Goal: Task Accomplishment & Management: Manage account settings

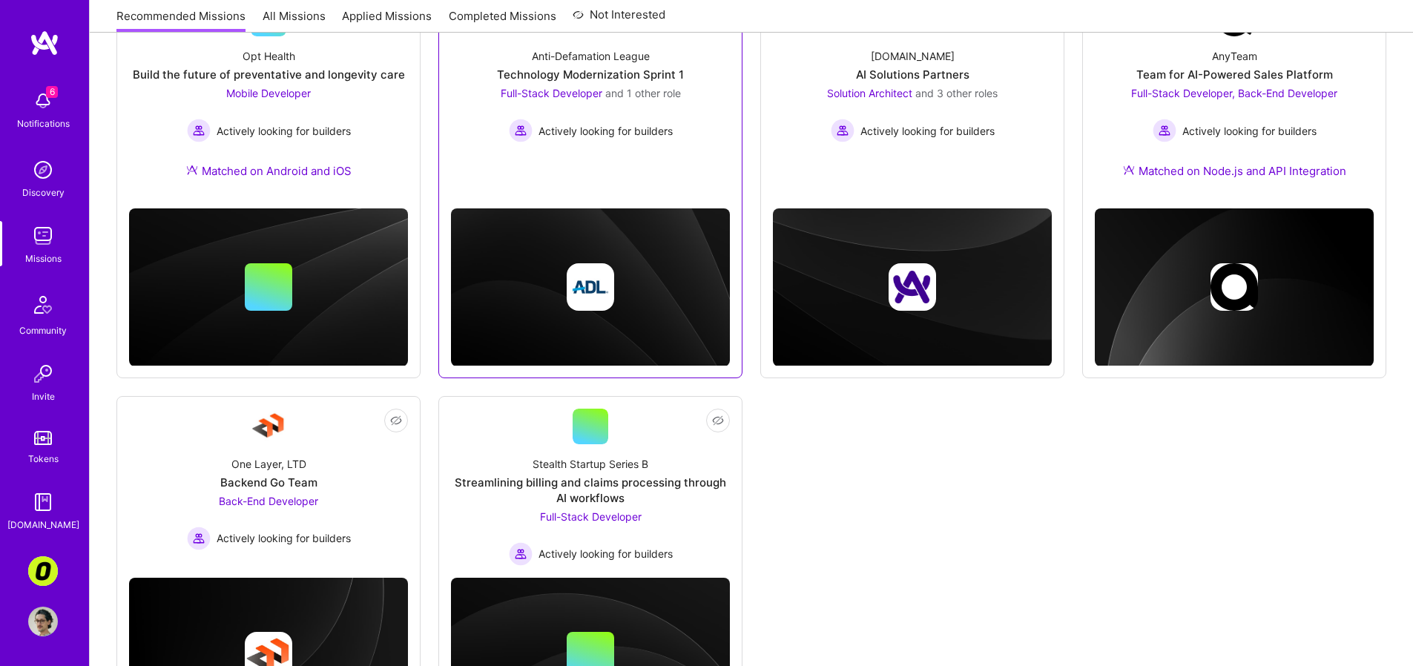
scroll to position [214, 0]
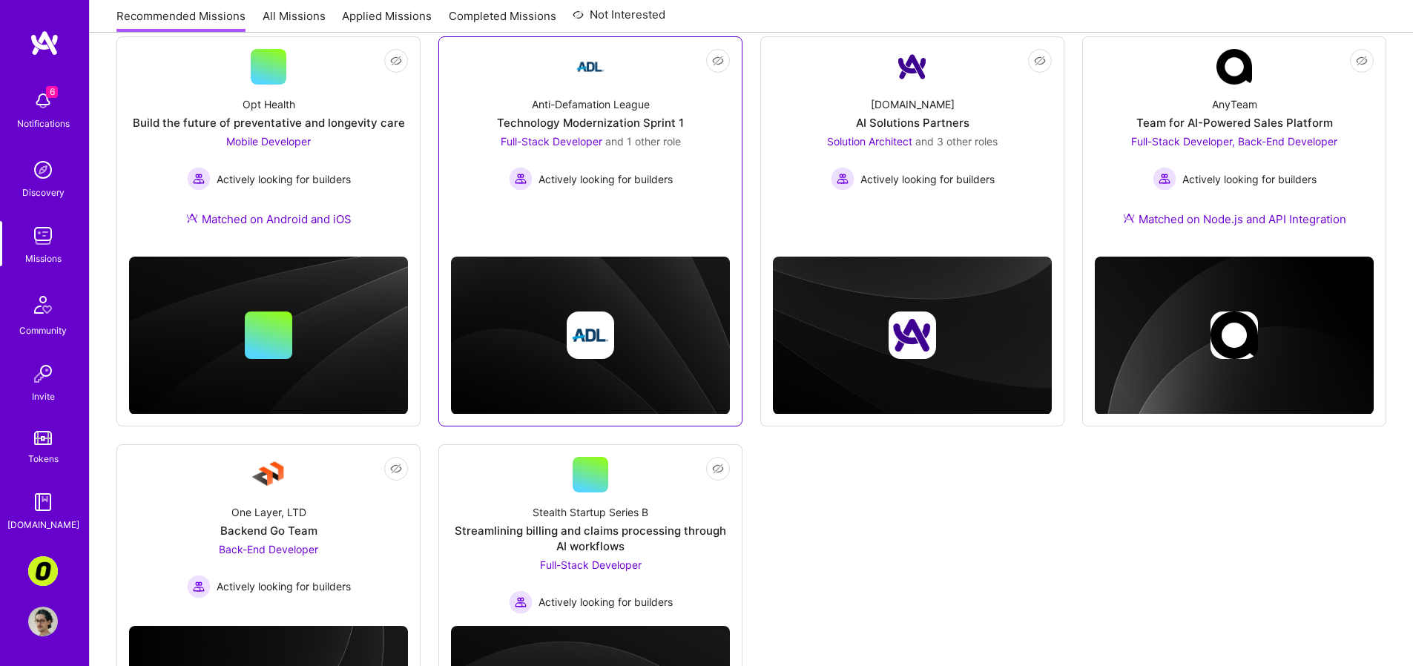
click at [600, 224] on link "Not Interested Anti-Defamation League Technology Modernization Sprint 1 Full-St…" at bounding box center [590, 137] width 279 height 177
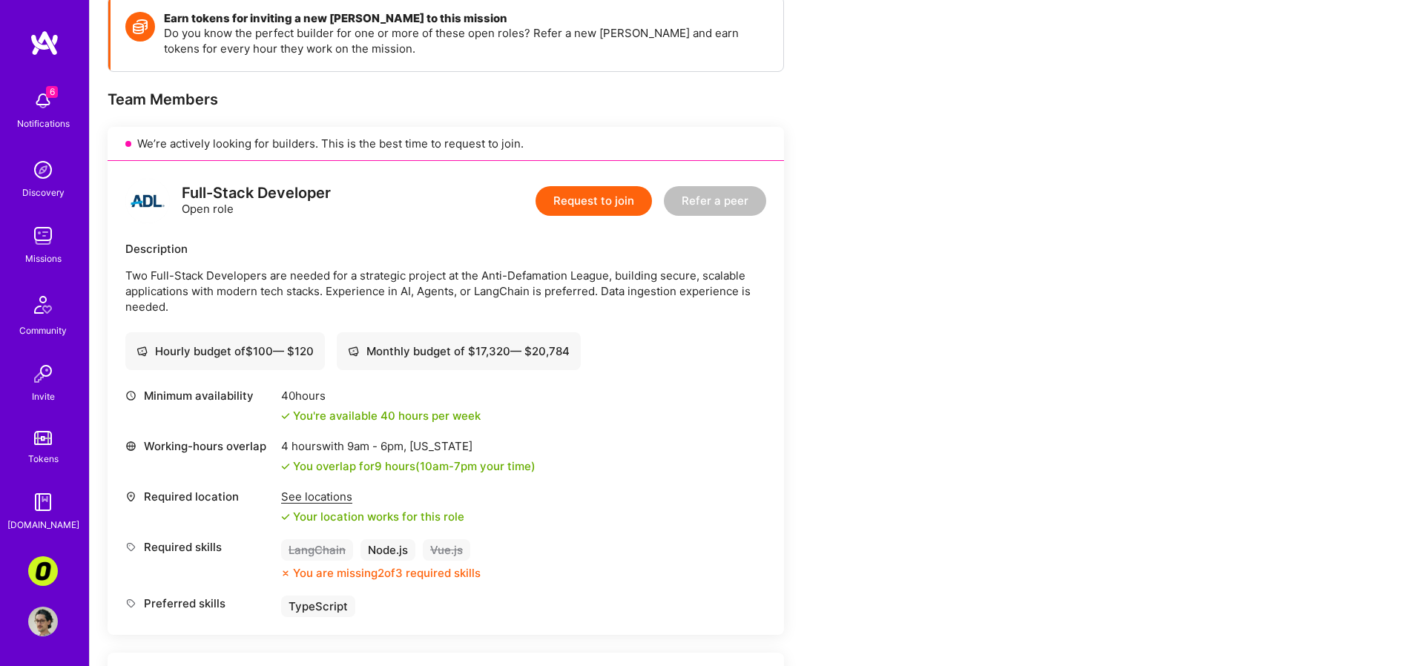
scroll to position [40, 0]
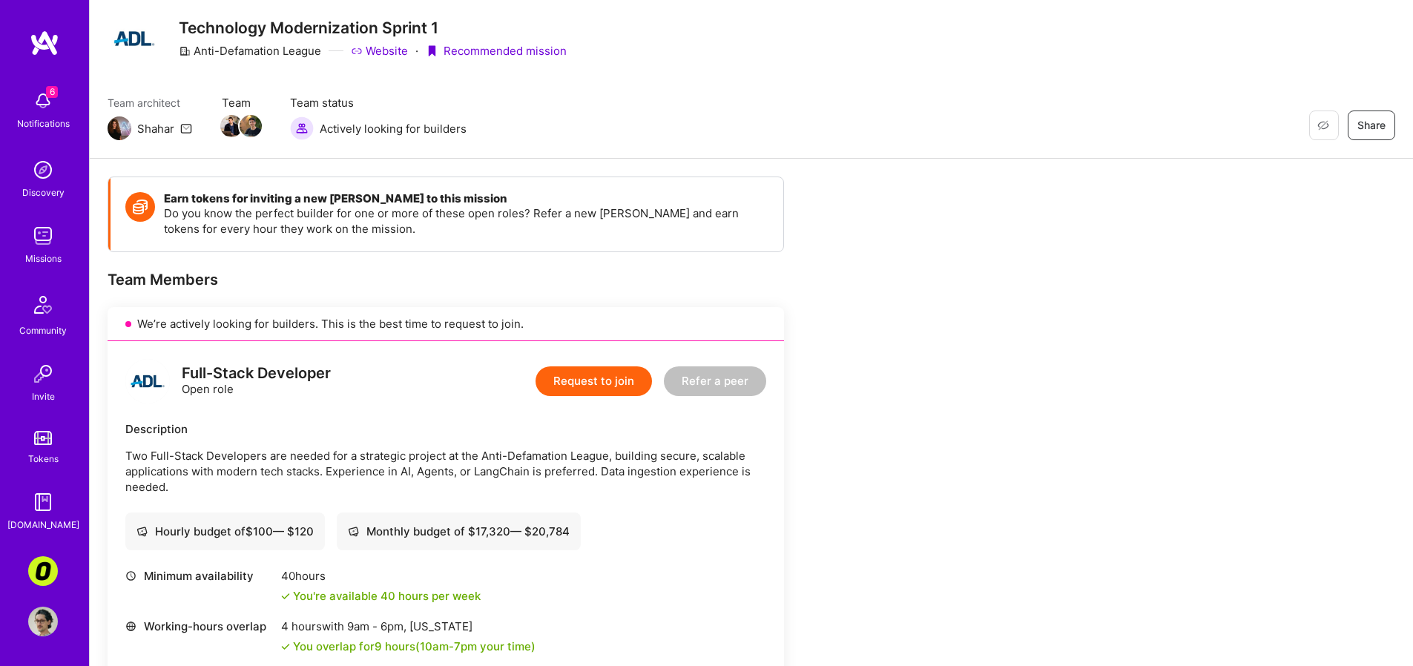
click at [40, 96] on img at bounding box center [43, 101] width 30 height 30
click at [51, 574] on img at bounding box center [43, 571] width 30 height 30
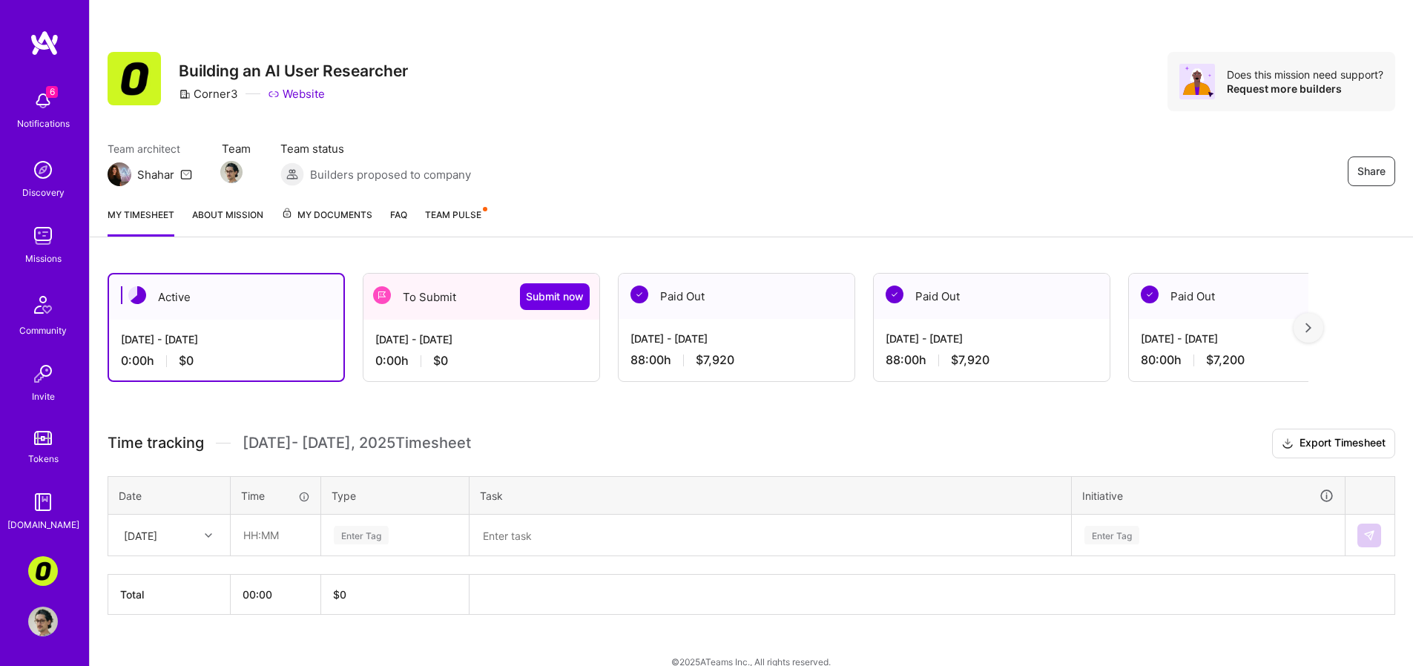
drag, startPoint x: 531, startPoint y: 444, endPoint x: 539, endPoint y: 577, distance: 132.4
click at [539, 565] on div "Time tracking [DATE] - [DATE] Timesheet Export Timesheet Date Time Type Task In…" at bounding box center [752, 522] width 1288 height 186
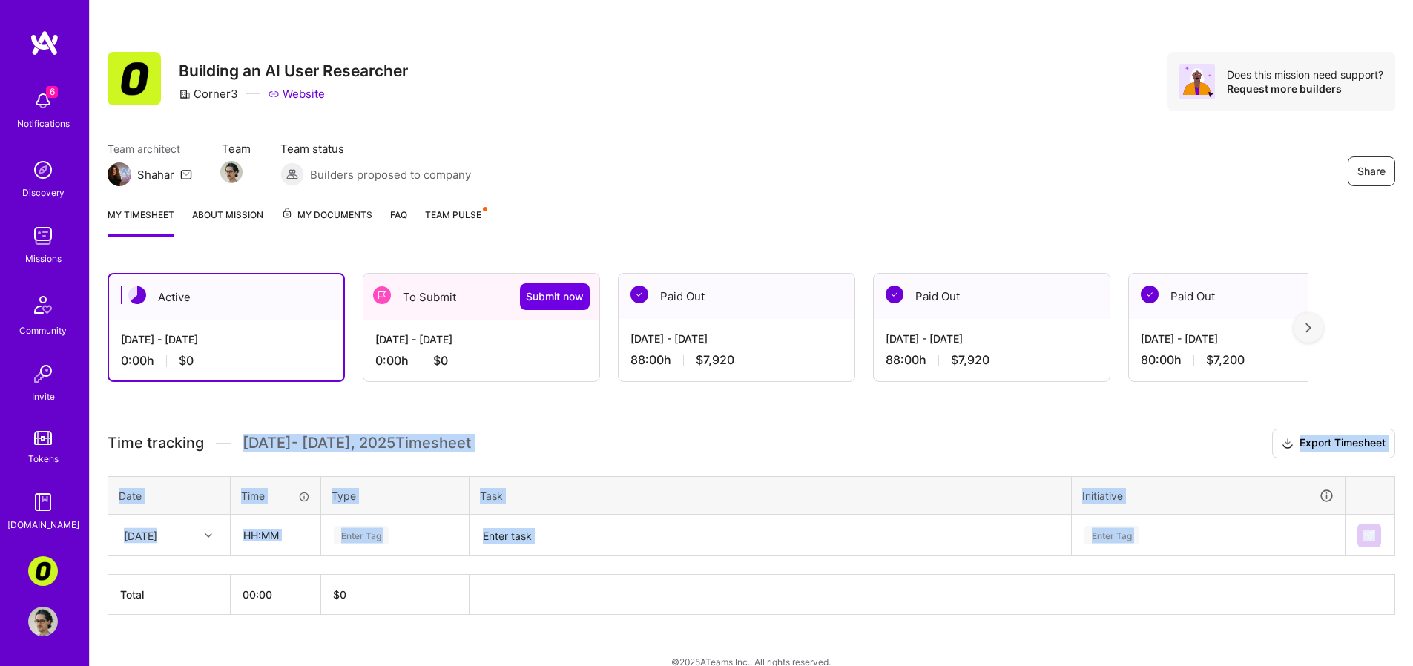
drag, startPoint x: 511, startPoint y: 628, endPoint x: 484, endPoint y: 417, distance: 213.2
click at [485, 422] on div "Active [DATE] - [DATE] 0:00 h $0 To Submit Submit now [DATE] - [DATE] 0:00 h $0…" at bounding box center [752, 471] width 1324 height 433
drag, startPoint x: 484, startPoint y: 416, endPoint x: 473, endPoint y: 625, distance: 208.8
click at [474, 623] on div "Active [DATE] - [DATE] 0:00 h $0 To Submit Submit now [DATE] - [DATE] 0:00 h $0…" at bounding box center [752, 471] width 1324 height 433
click at [470, 626] on div "Active [DATE] - [DATE] 0:00 h $0 To Submit Submit now [DATE] - [DATE] 0:00 h $0…" at bounding box center [752, 471] width 1324 height 433
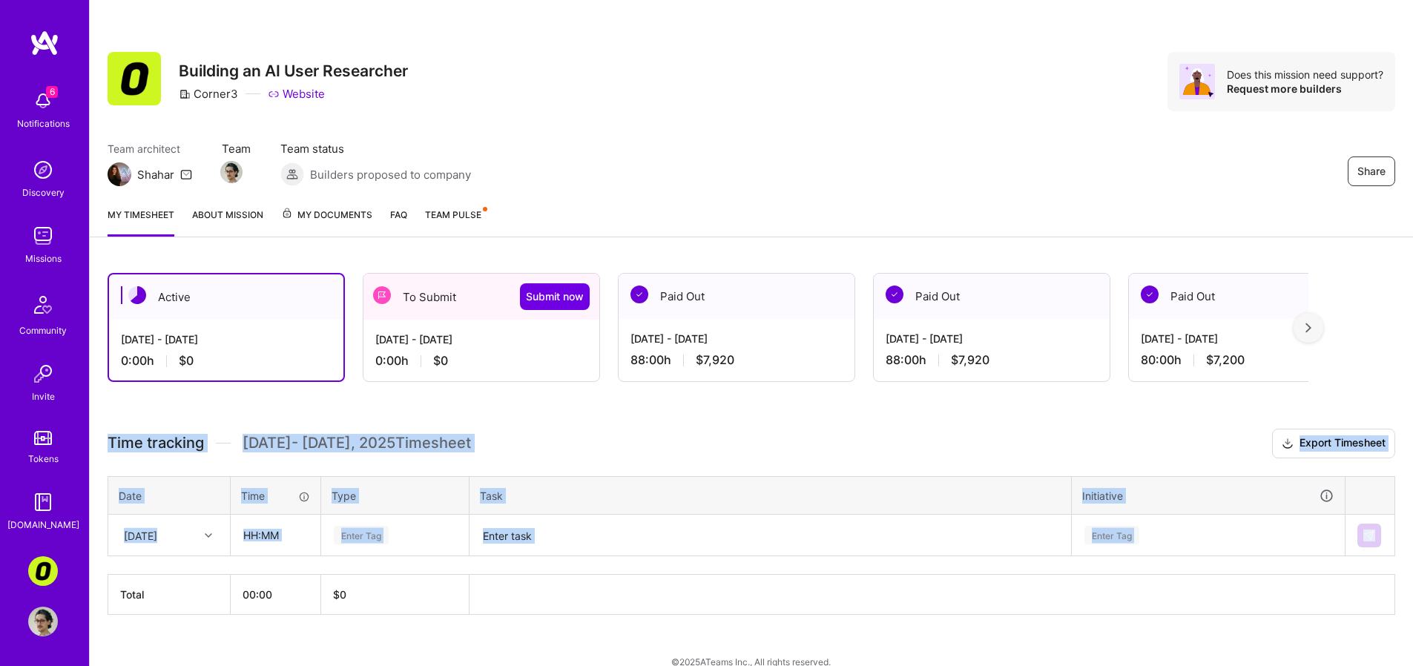
drag, startPoint x: 444, startPoint y: 633, endPoint x: 111, endPoint y: 418, distance: 396.0
click at [111, 418] on div "Active [DATE] - [DATE] 0:00 h $0 To Submit Submit now [DATE] - [DATE] 0:00 h $0…" at bounding box center [752, 471] width 1324 height 433
drag, startPoint x: 111, startPoint y: 418, endPoint x: 591, endPoint y: 591, distance: 510.5
click at [591, 591] on div "Active [DATE] - [DATE] 0:00 h $0 To Submit Submit now [DATE] - [DATE] 0:00 h $0…" at bounding box center [752, 471] width 1324 height 433
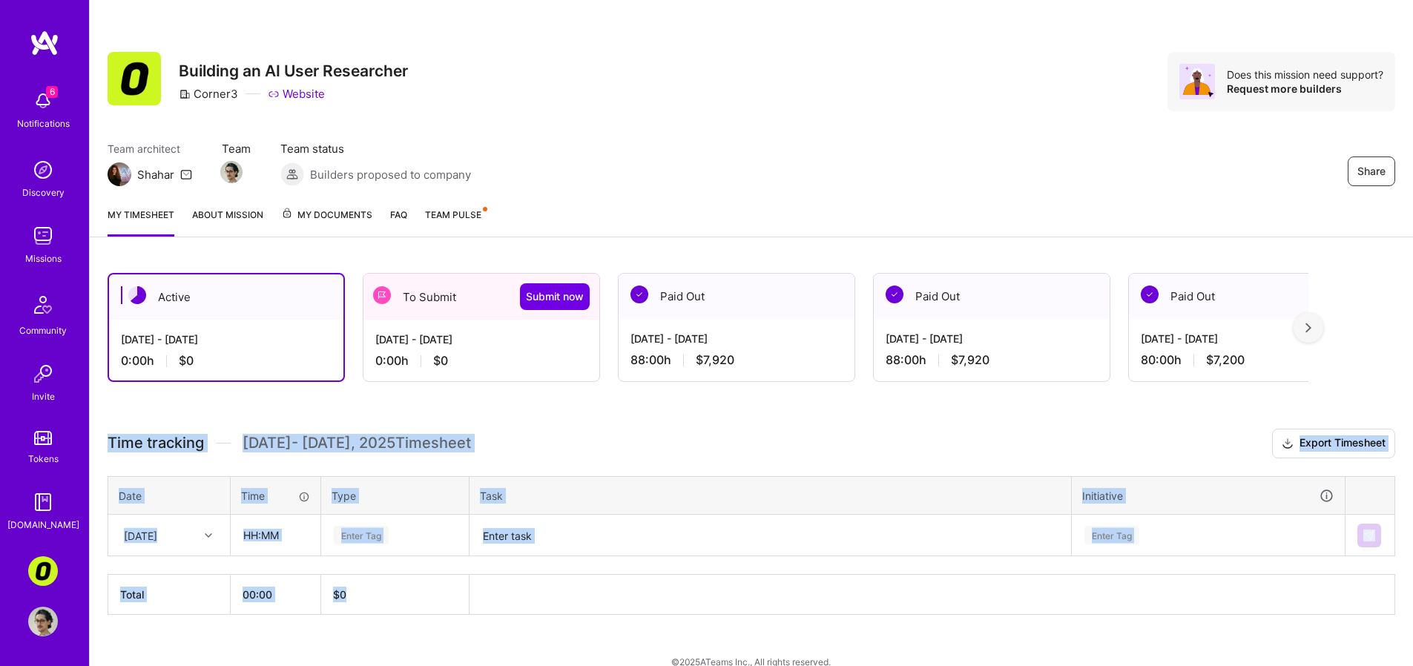
click at [897, 83] on div "Share Building an AI User Researcher Corner3 Website Does this mission need sup…" at bounding box center [752, 81] width 1288 height 59
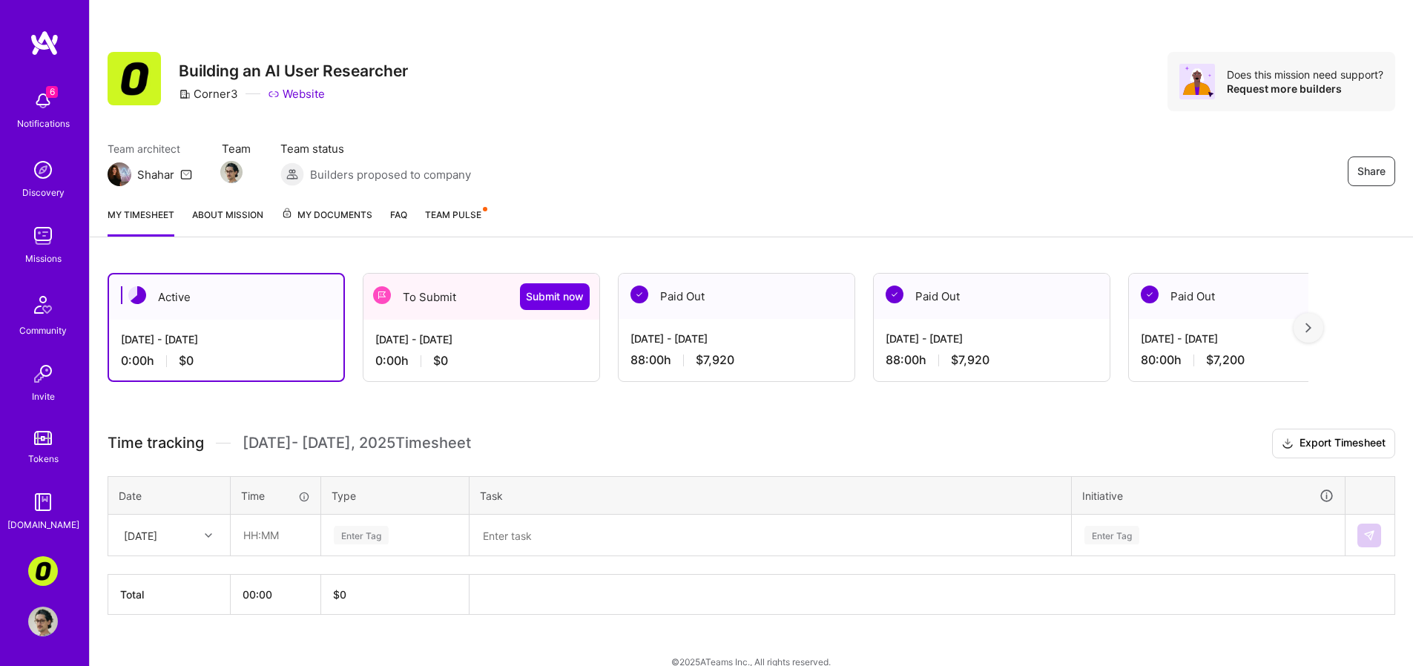
click at [897, 83] on div "Share Building an AI User Researcher Corner3 Website Does this mission need sup…" at bounding box center [752, 81] width 1288 height 59
